Goal: Task Accomplishment & Management: Use online tool/utility

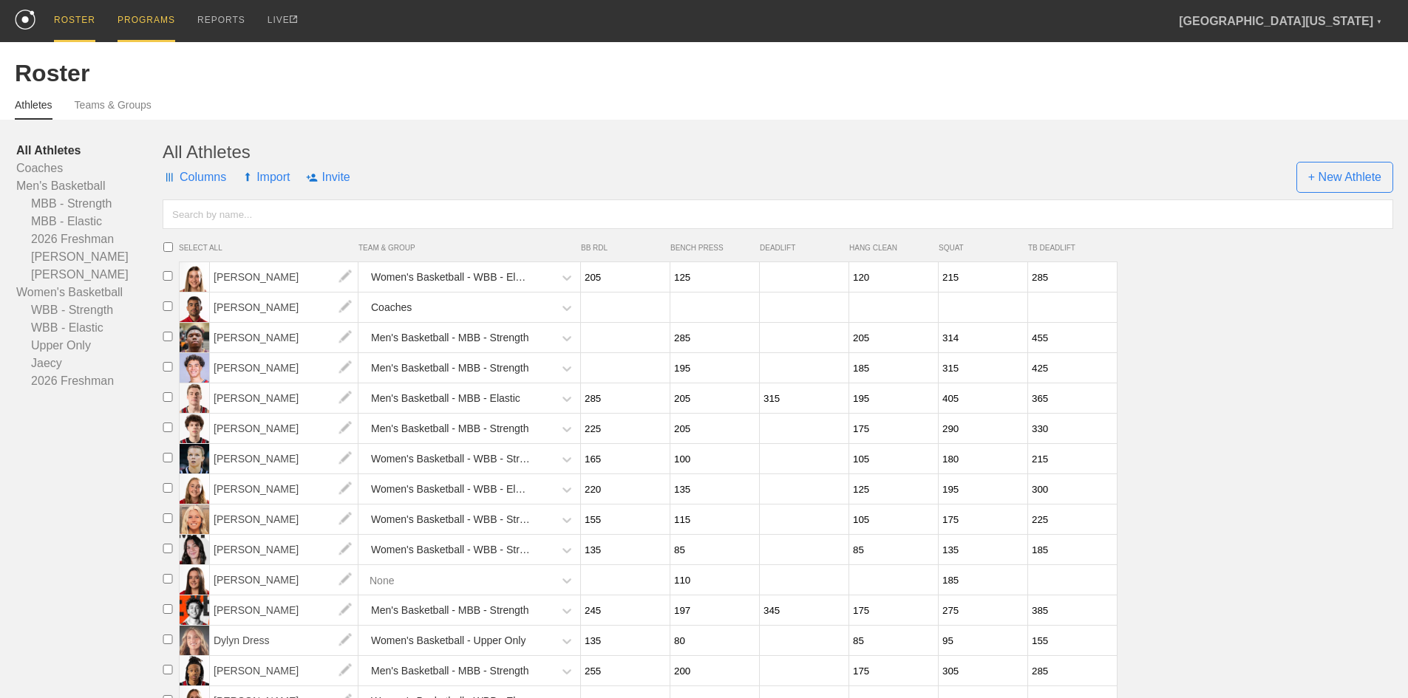
click at [132, 19] on div "PROGRAMS" at bounding box center [146, 21] width 58 height 42
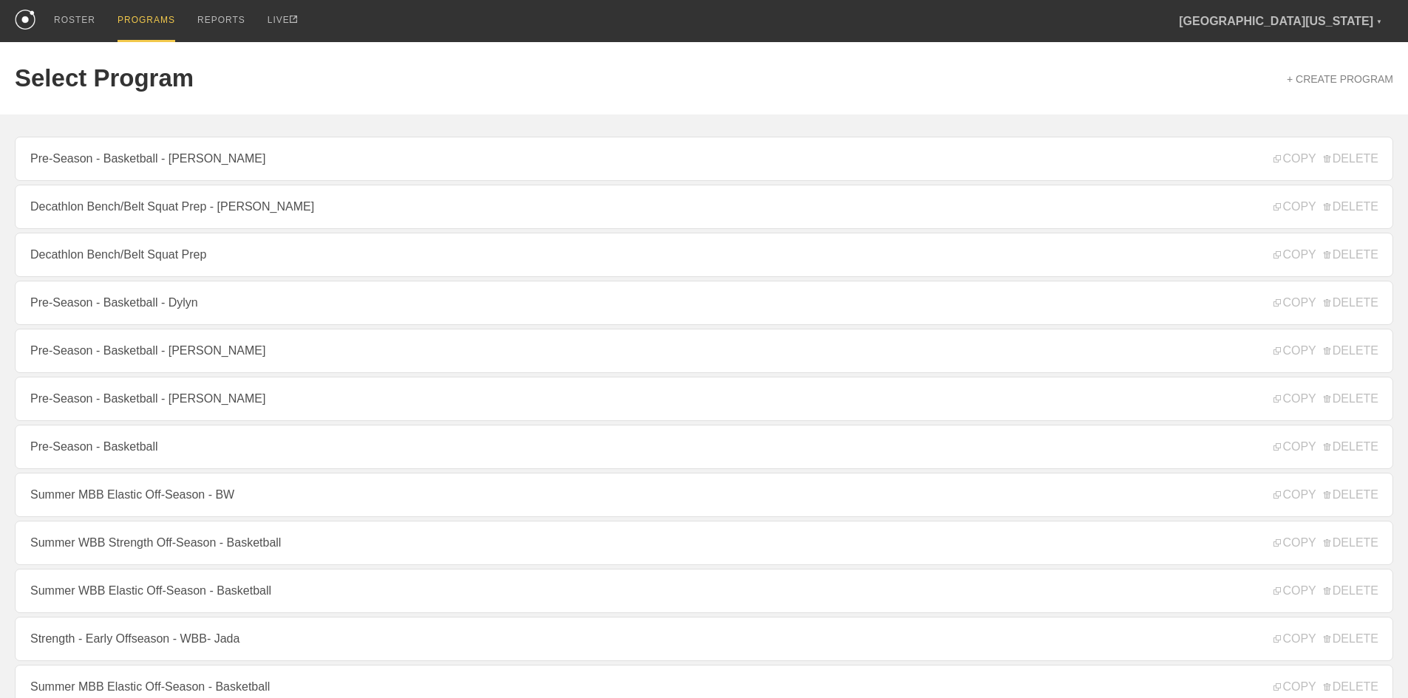
click at [169, 454] on link "Pre-Season - Basketball" at bounding box center [704, 447] width 1378 height 44
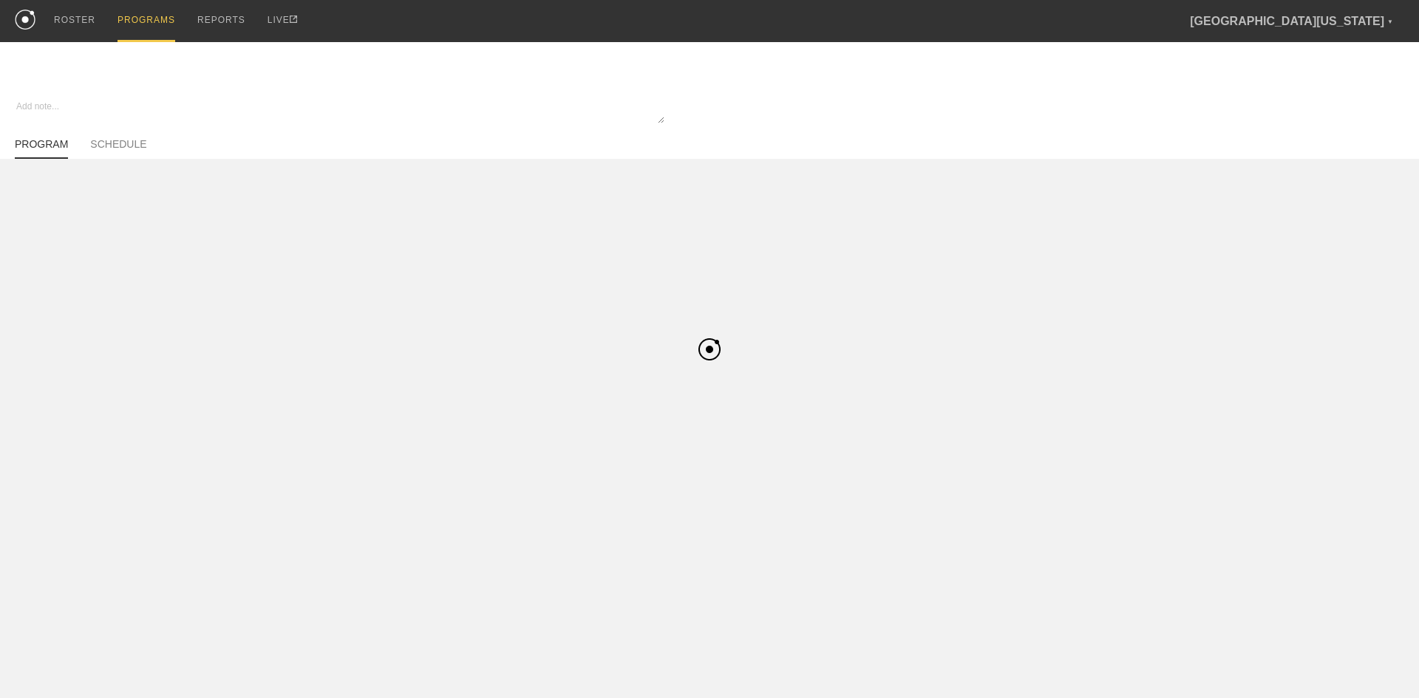
type textarea "x"
type input "Pre-Season - Basketball"
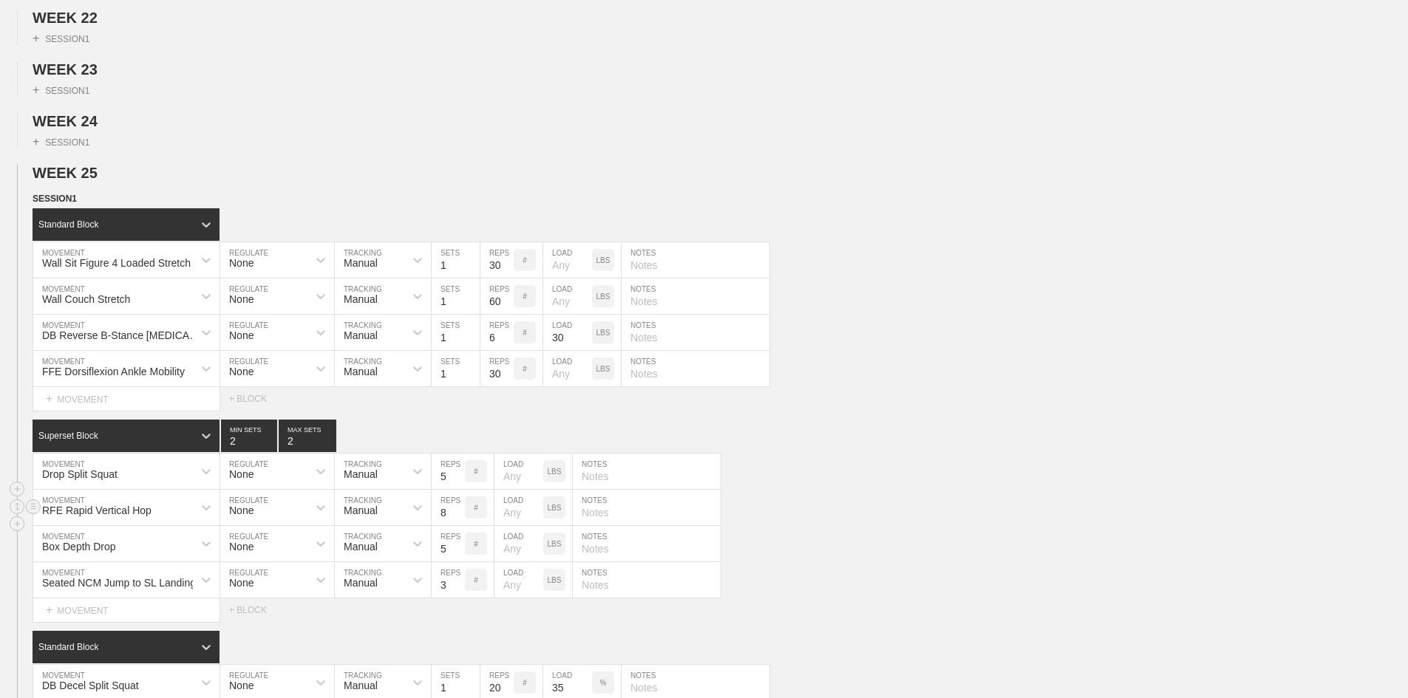
scroll to position [1404, 0]
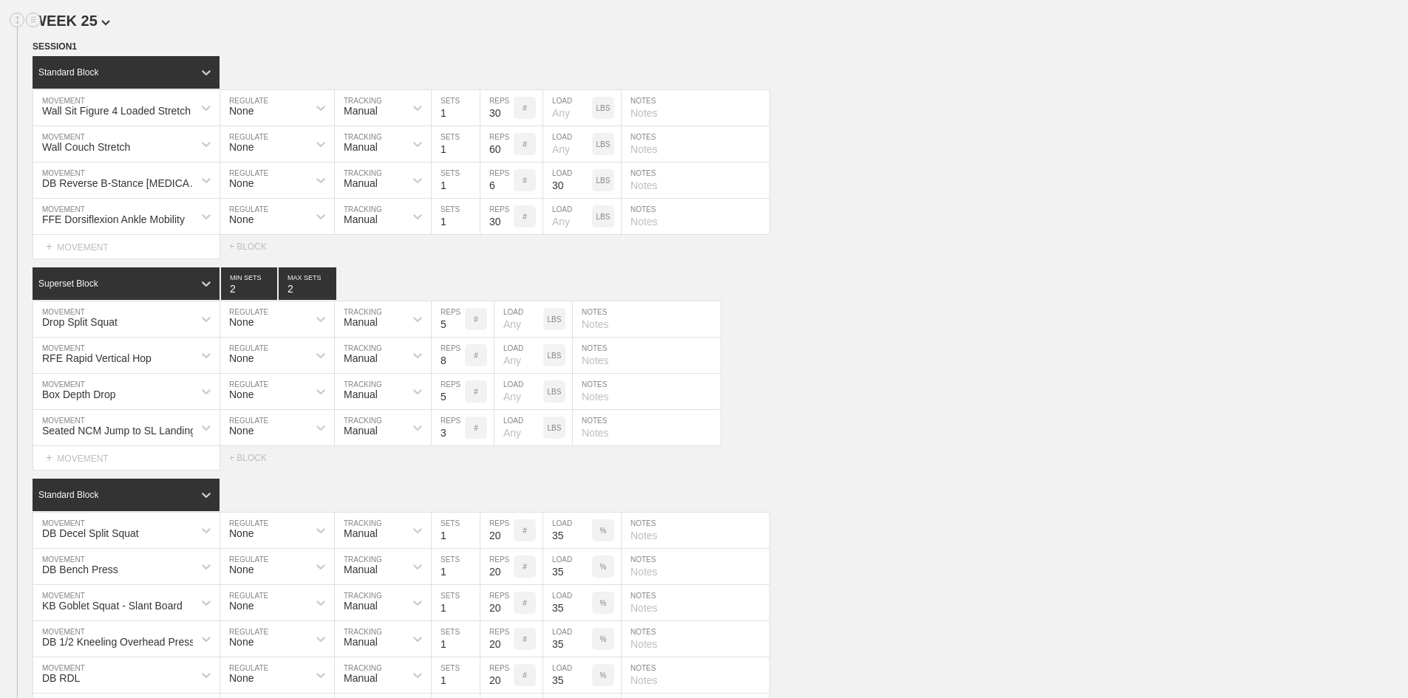
click at [101, 26] on img at bounding box center [105, 23] width 9 height 6
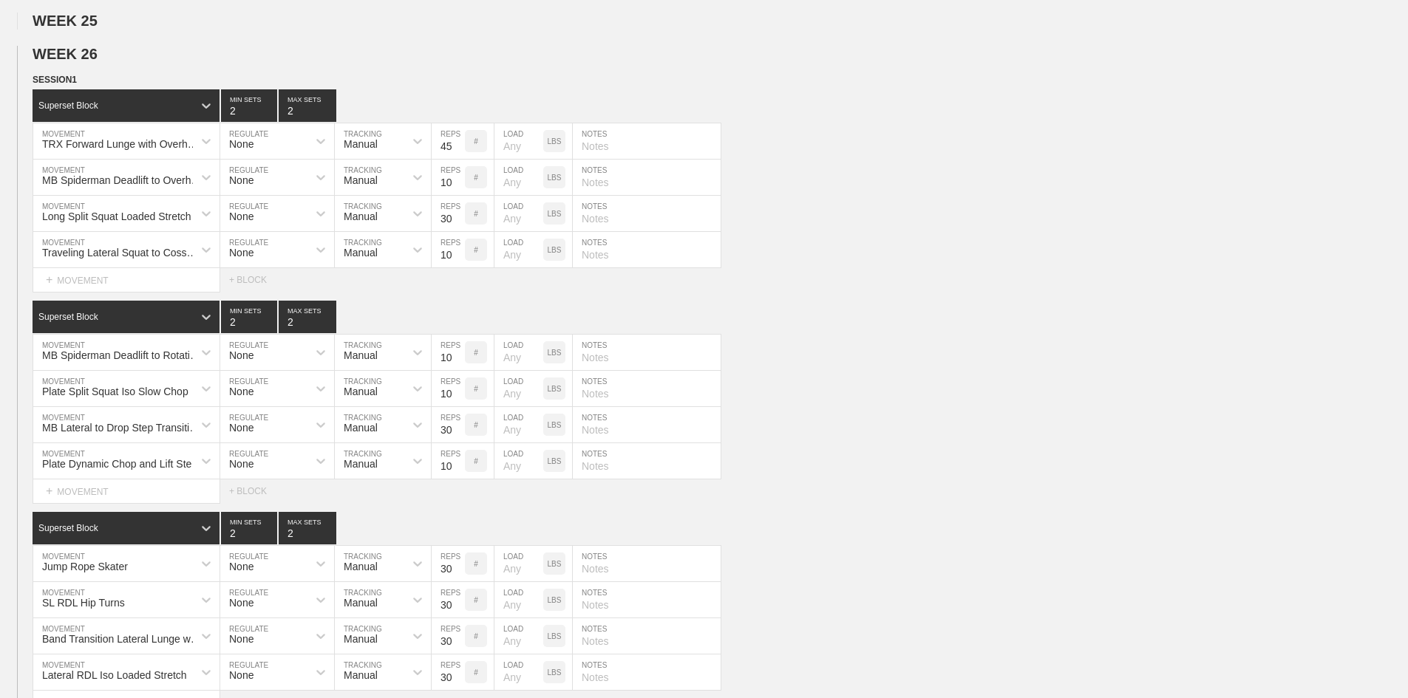
click at [94, 62] on span "WEEK 26" at bounding box center [72, 54] width 78 height 16
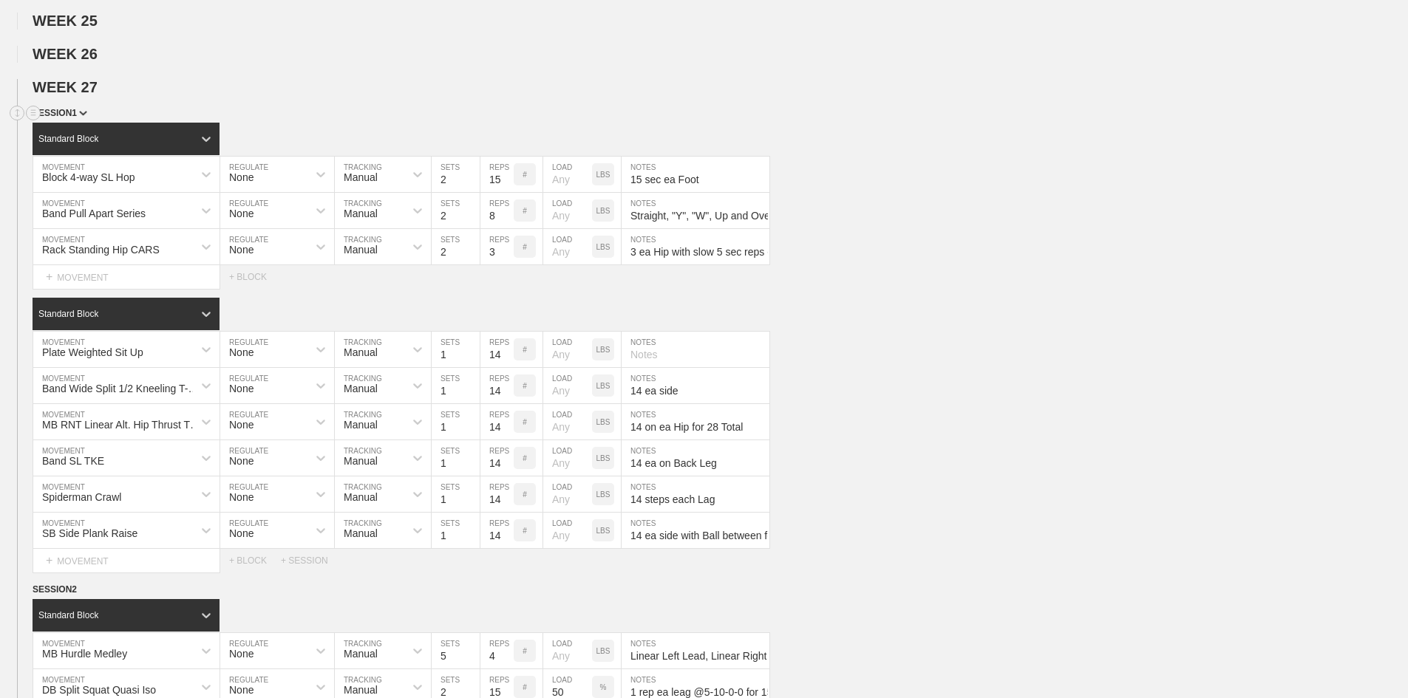
click at [60, 118] on span "SESSION 1" at bounding box center [60, 113] width 55 height 10
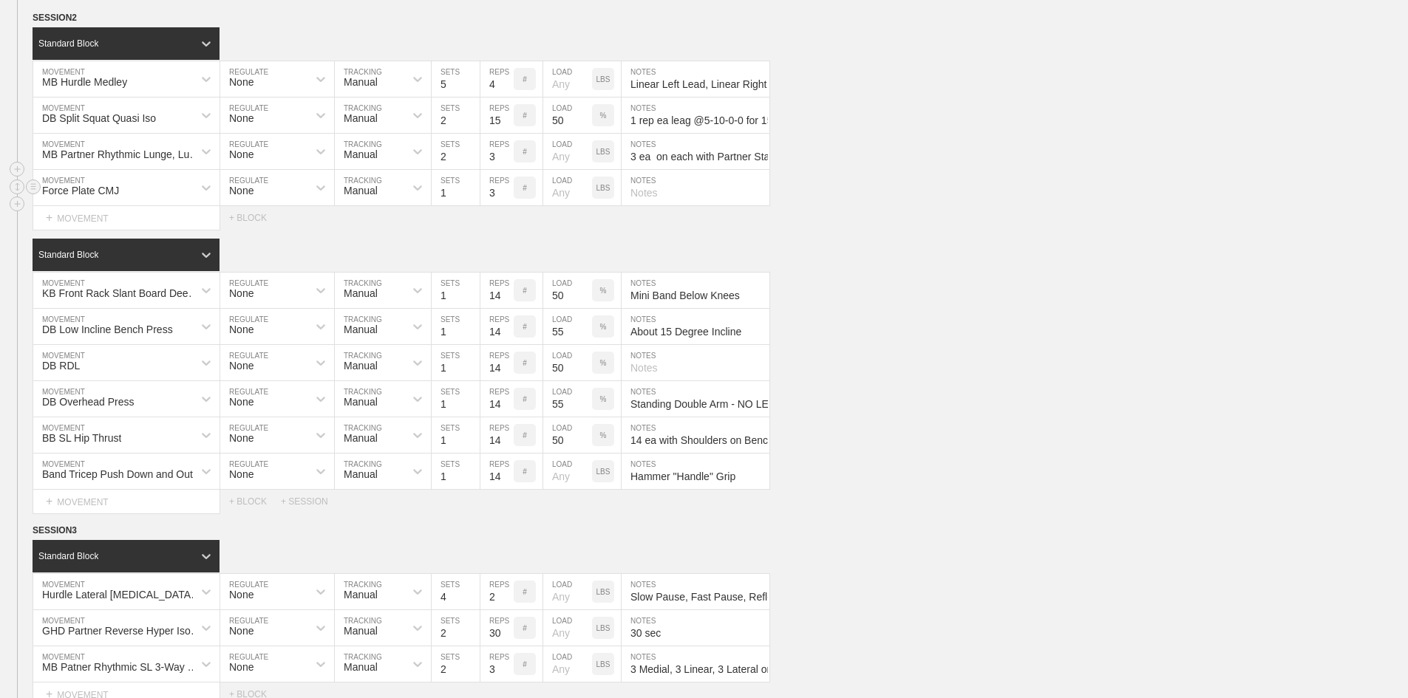
scroll to position [1552, 0]
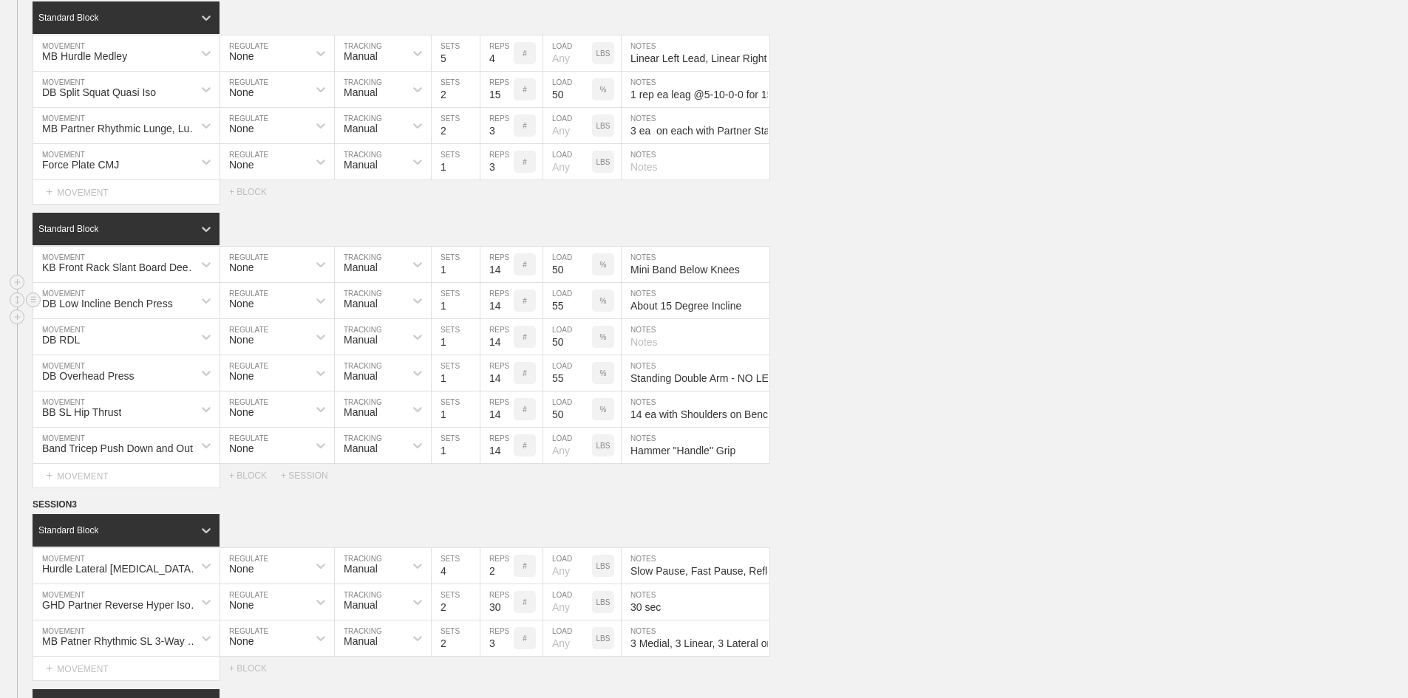
click at [555, 318] on input "55" at bounding box center [567, 300] width 49 height 35
type input "58"
click at [561, 391] on input "55" at bounding box center [567, 372] width 49 height 35
type input "58"
click at [552, 318] on input "58" at bounding box center [567, 300] width 49 height 35
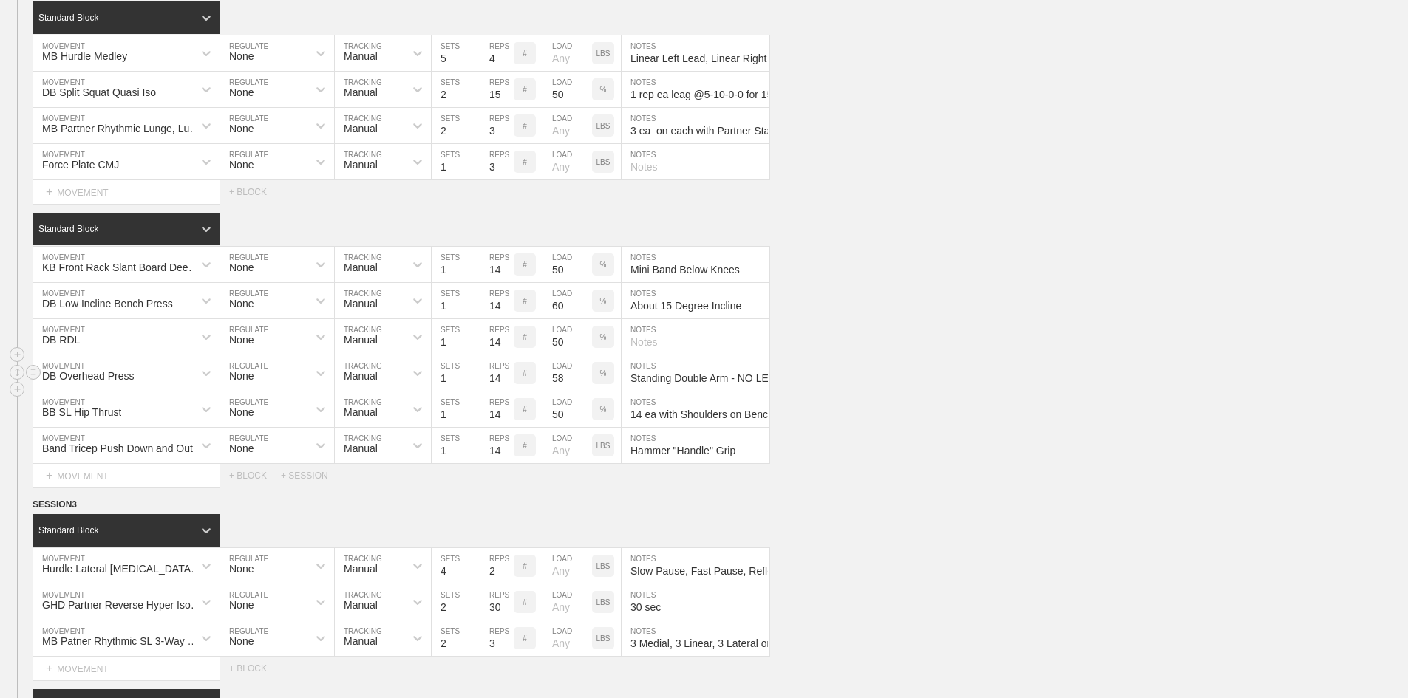
type input "60"
click at [560, 391] on input "58" at bounding box center [567, 372] width 49 height 35
type input "60"
click at [559, 282] on input "50" at bounding box center [567, 264] width 49 height 35
type input "45"
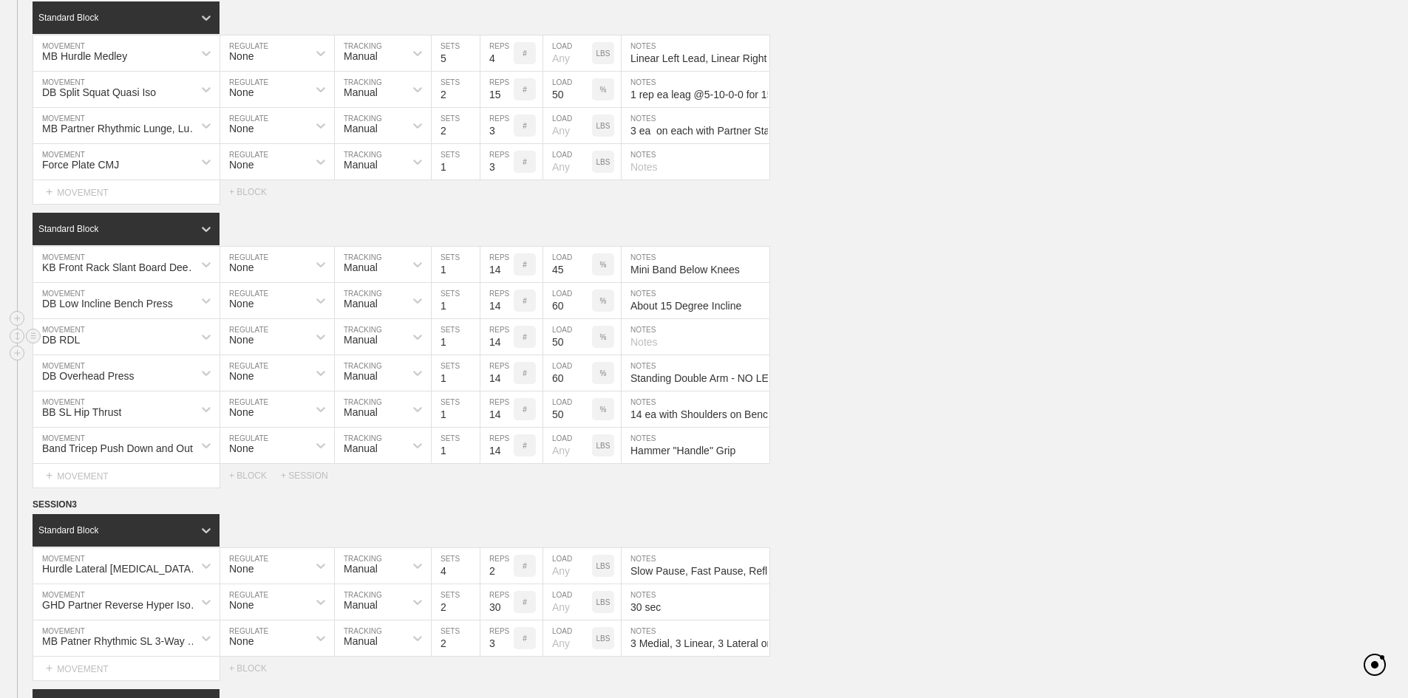
click at [553, 355] on input "50" at bounding box center [567, 336] width 49 height 35
type input "45"
click at [556, 427] on input "50" at bounding box center [567, 409] width 49 height 35
type input "45"
click at [875, 428] on div "BB SL Hip Thrust MOVEMENT None REGULATE Manual TRACKING 1 SETS 14 REPS # 45 LOA…" at bounding box center [704, 410] width 1408 height 36
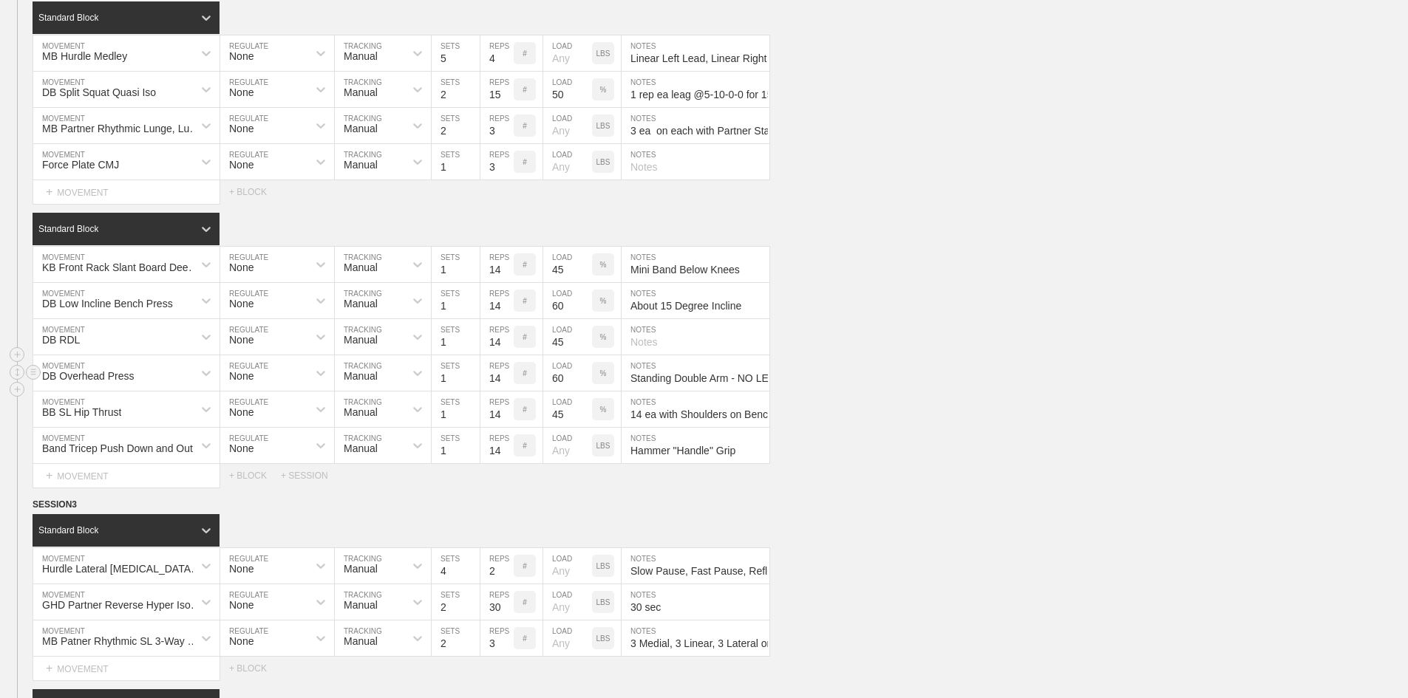
click at [559, 391] on input "60" at bounding box center [567, 372] width 49 height 35
type input "55"
click at [560, 318] on input "60" at bounding box center [567, 300] width 49 height 35
type input "55"
click at [928, 283] on div "KB Front Rack Slant Board Deep Squat w/ Mini Band MOVEMENT None REGULATE Manual…" at bounding box center [704, 265] width 1408 height 36
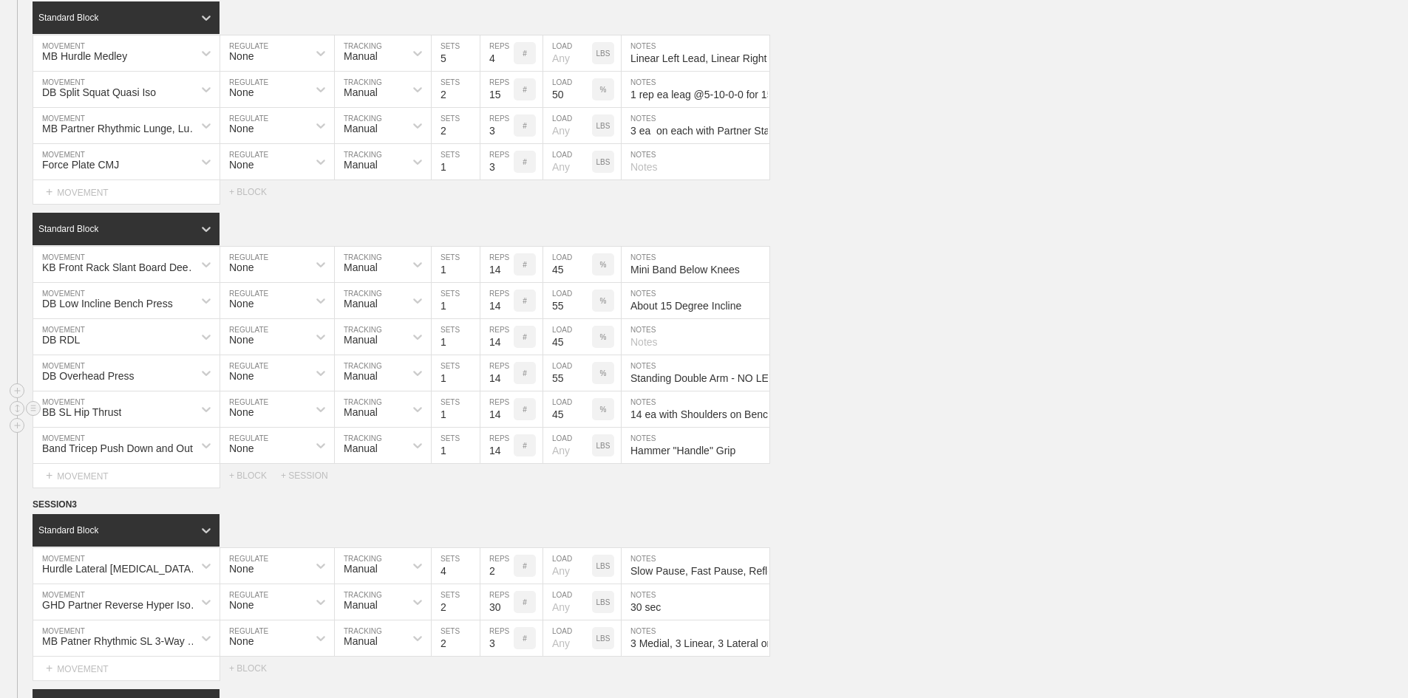
click at [910, 428] on div "BB SL Hip Thrust MOVEMENT None REGULATE Manual TRACKING 1 SETS 14 REPS # 45 LOA…" at bounding box center [704, 410] width 1408 height 36
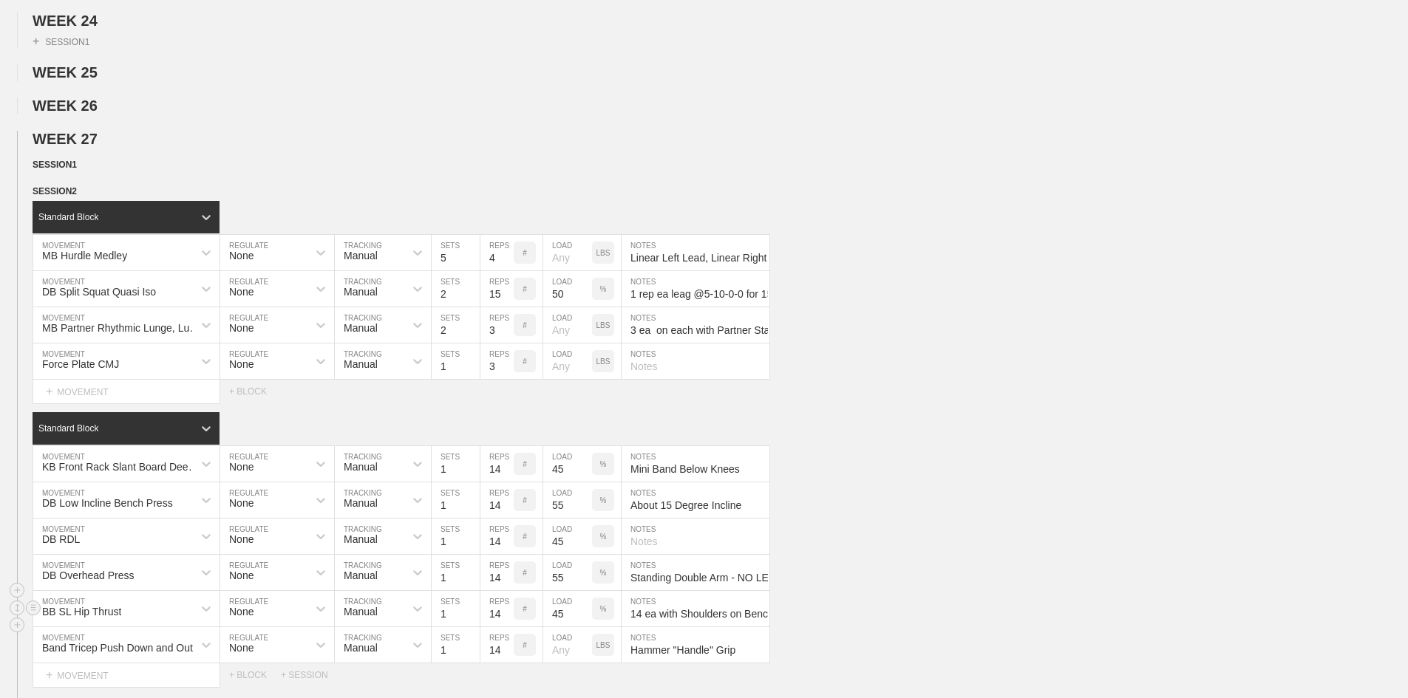
scroll to position [1330, 0]
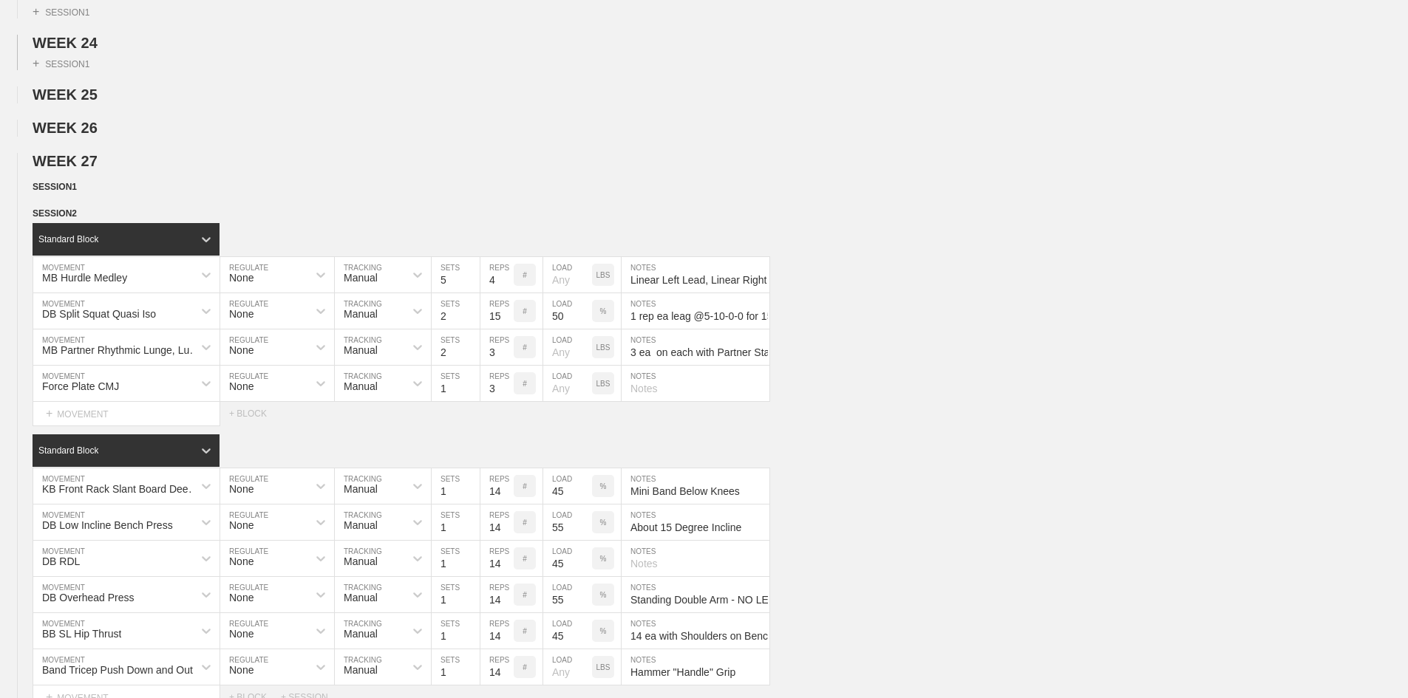
click at [468, 70] on div "+ SESSION 1" at bounding box center [704, 61] width 1408 height 18
click at [234, 137] on h2 "WEEK 26" at bounding box center [720, 128] width 1375 height 17
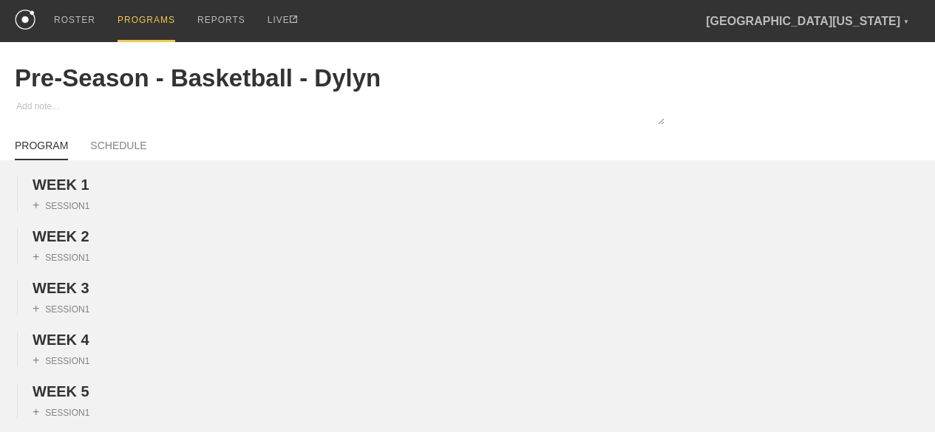
scroll to position [1857, 0]
